Goal: Find specific page/section: Find specific page/section

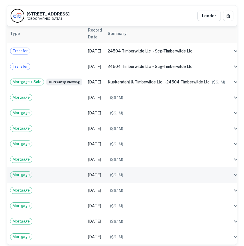
scroll to position [425, 0]
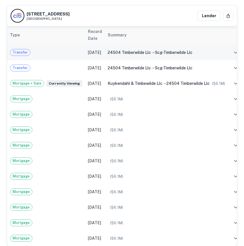
click at [222, 60] on td "24504 timberwilde llc → scg-timberwilde llc" at bounding box center [166, 52] width 123 height 15
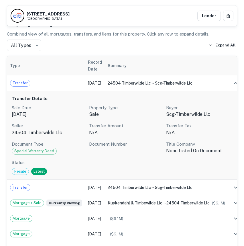
scroll to position [0, 0]
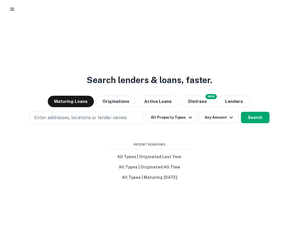
click at [15, 11] on button "button" at bounding box center [12, 9] width 10 height 10
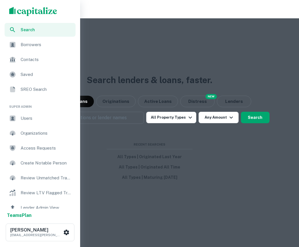
click at [25, 32] on span "Search" at bounding box center [47, 30] width 52 height 6
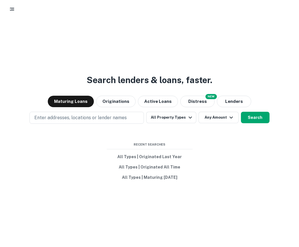
click at [16, 6] on button "button" at bounding box center [12, 9] width 10 height 10
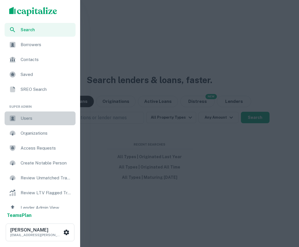
click at [24, 121] on span "Users" at bounding box center [47, 118] width 52 height 7
